Goal: Transaction & Acquisition: Purchase product/service

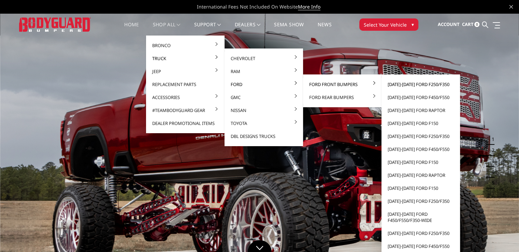
click at [392, 82] on link "[DATE]-[DATE] Ford F250/F350" at bounding box center [421, 84] width 73 height 13
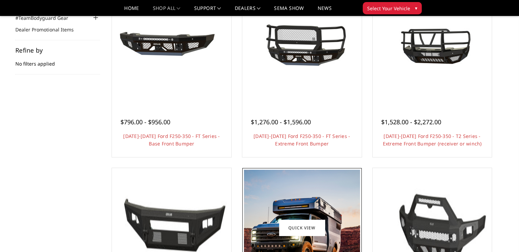
scroll to position [205, 0]
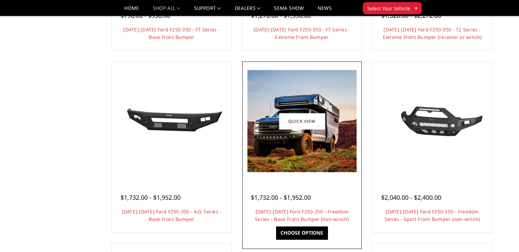
click at [286, 144] on img at bounding box center [302, 121] width 109 height 102
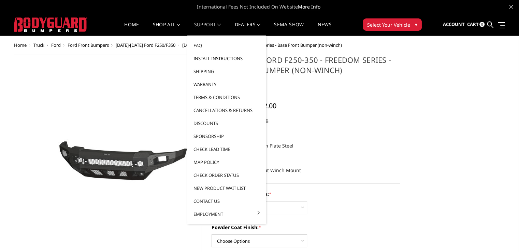
click at [212, 58] on link "Install Instructions" at bounding box center [226, 58] width 73 height 13
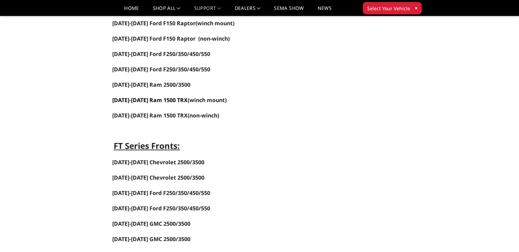
scroll to position [171, 0]
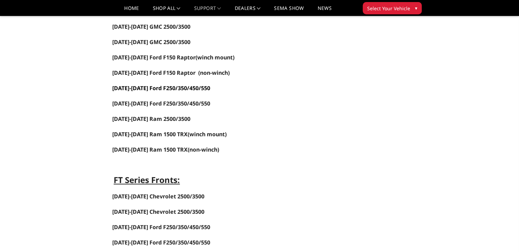
click at [146, 86] on span "2023-2025 Ford F250/350/450/550" at bounding box center [161, 88] width 98 height 8
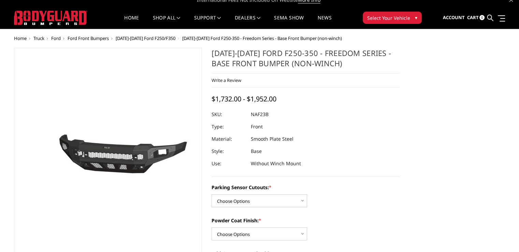
scroll to position [104, 0]
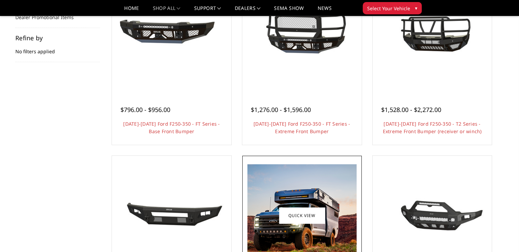
scroll to position [273, 0]
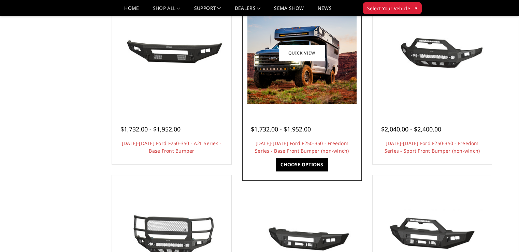
click at [290, 74] on img at bounding box center [302, 53] width 109 height 102
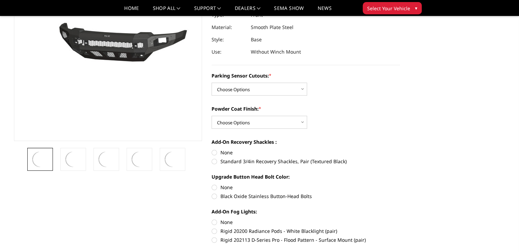
scroll to position [102, 0]
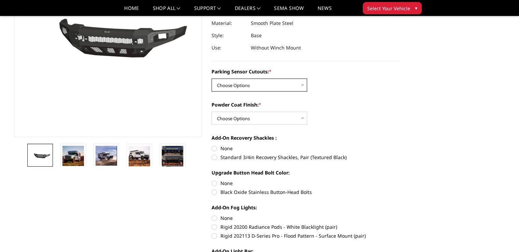
click at [246, 87] on select "Choose Options No - Without Parking Sensor Cutouts Yes - With Parking Sensor Cu…" at bounding box center [260, 85] width 96 height 13
select select "2563"
click at [212, 79] on select "Choose Options No - Without Parking Sensor Cutouts Yes - With Parking Sensor Cu…" at bounding box center [260, 85] width 96 height 13
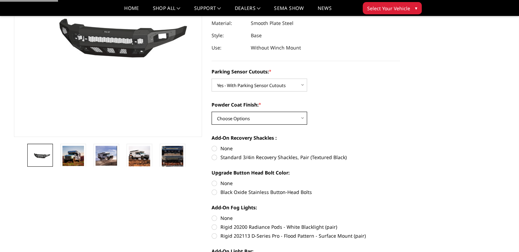
click at [230, 118] on select "Choose Options Bare Metal Textured Black Powder Coat" at bounding box center [260, 118] width 96 height 13
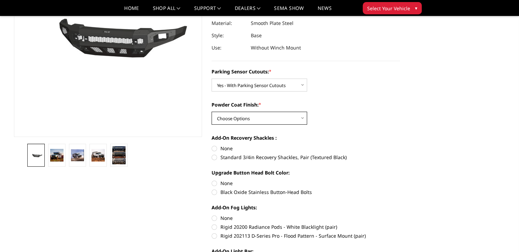
select select "2564"
click at [212, 112] on select "Choose Options Bare Metal Textured Black Powder Coat" at bounding box center [260, 118] width 96 height 13
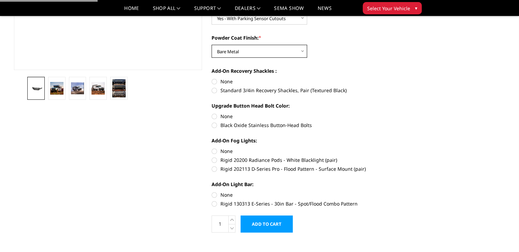
scroll to position [205, 0]
